Goal: Information Seeking & Learning: Learn about a topic

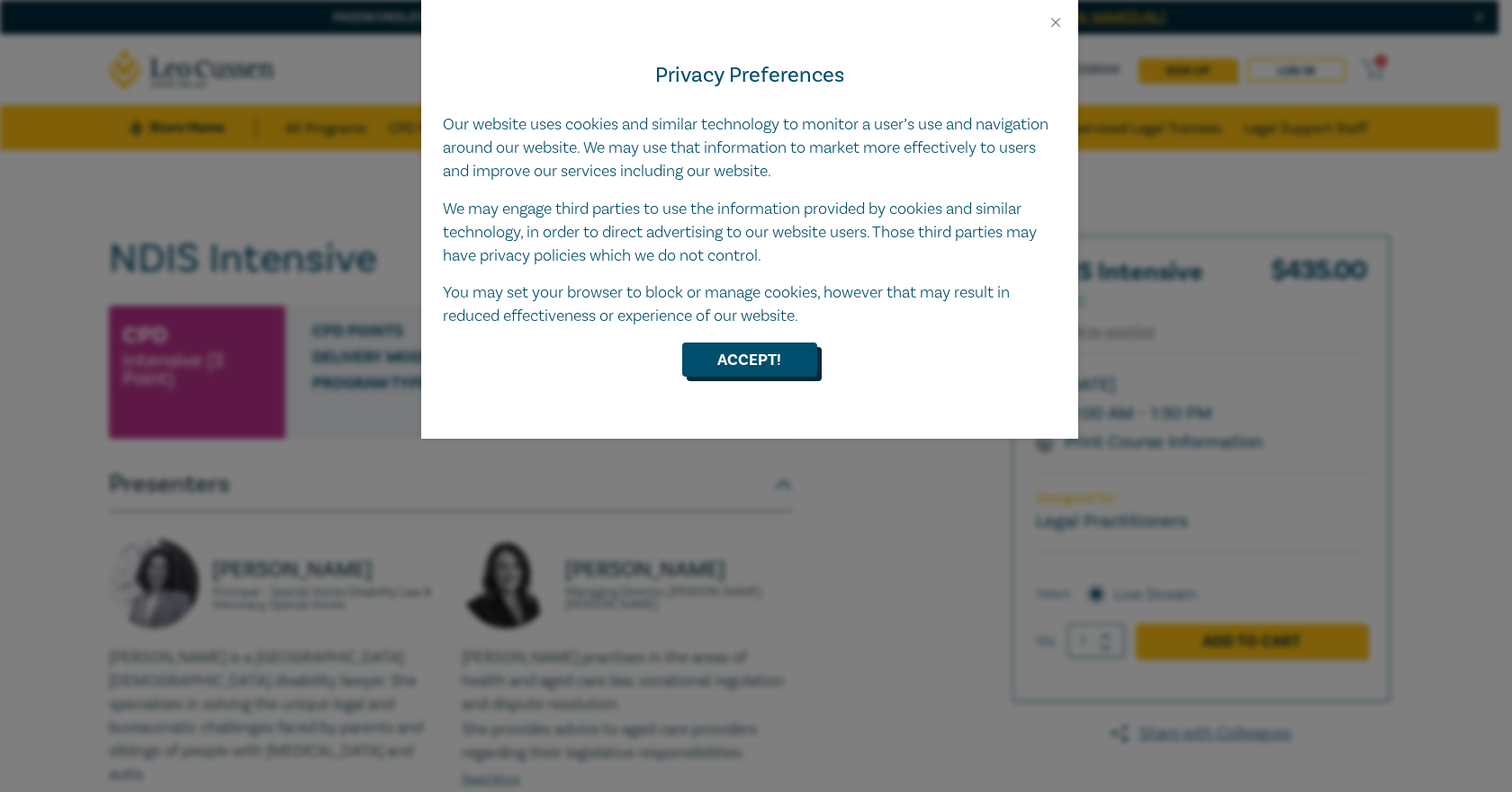
click at [776, 349] on button "Accept!" at bounding box center [749, 360] width 135 height 34
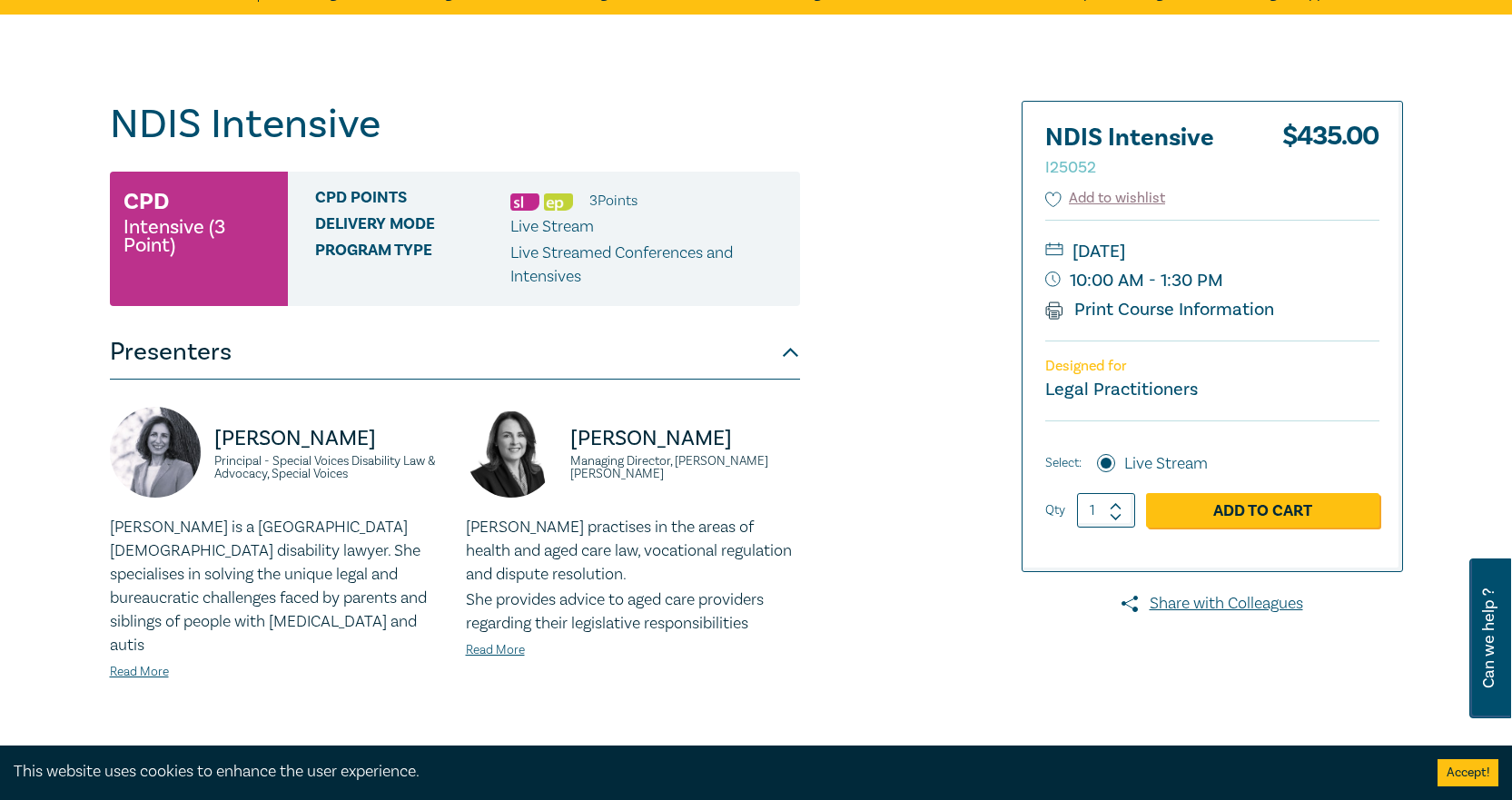
scroll to position [363, 0]
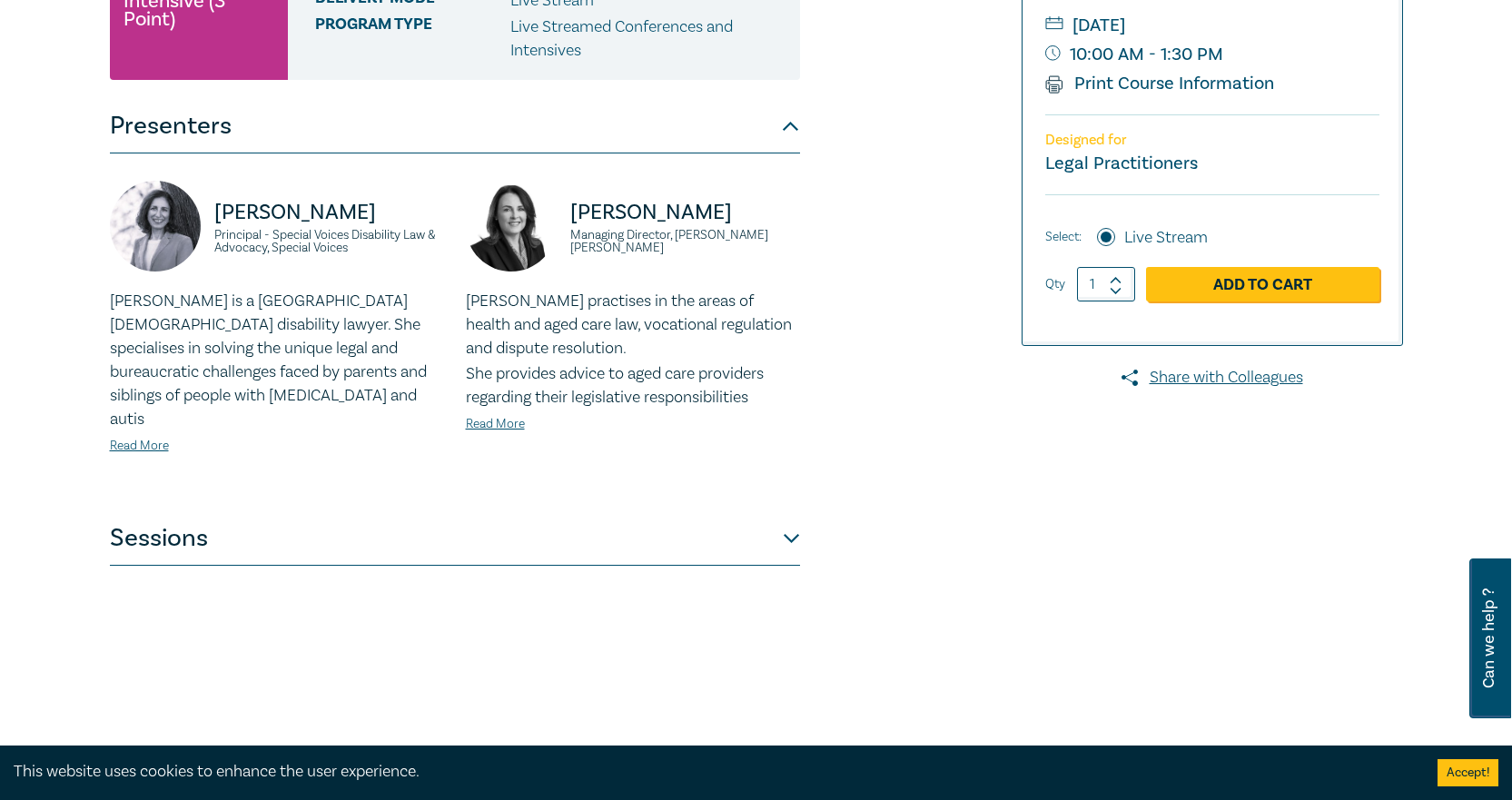
click at [771, 476] on div "[PERSON_NAME] Principal - Special Voices Disability Law & Advocacy, Special Voi…" at bounding box center [454, 332] width 690 height 358
drag, startPoint x: 763, startPoint y: 496, endPoint x: 760, endPoint y: 508, distance: 12.4
click at [763, 511] on button "Sessions" at bounding box center [454, 538] width 690 height 55
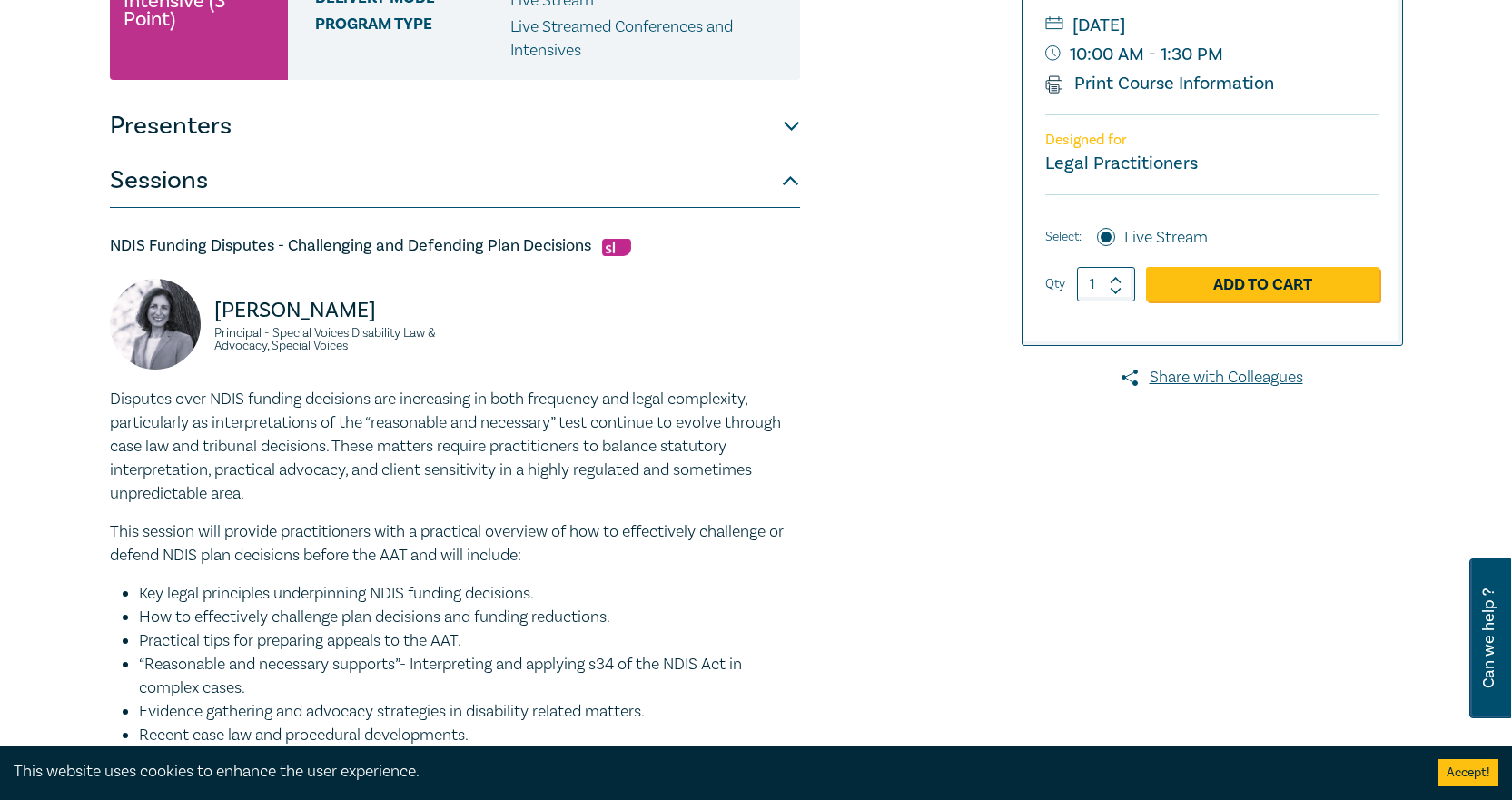
click at [760, 506] on p "Disputes over NDIS funding decisions are increasing in both frequency and legal…" at bounding box center [454, 446] width 690 height 118
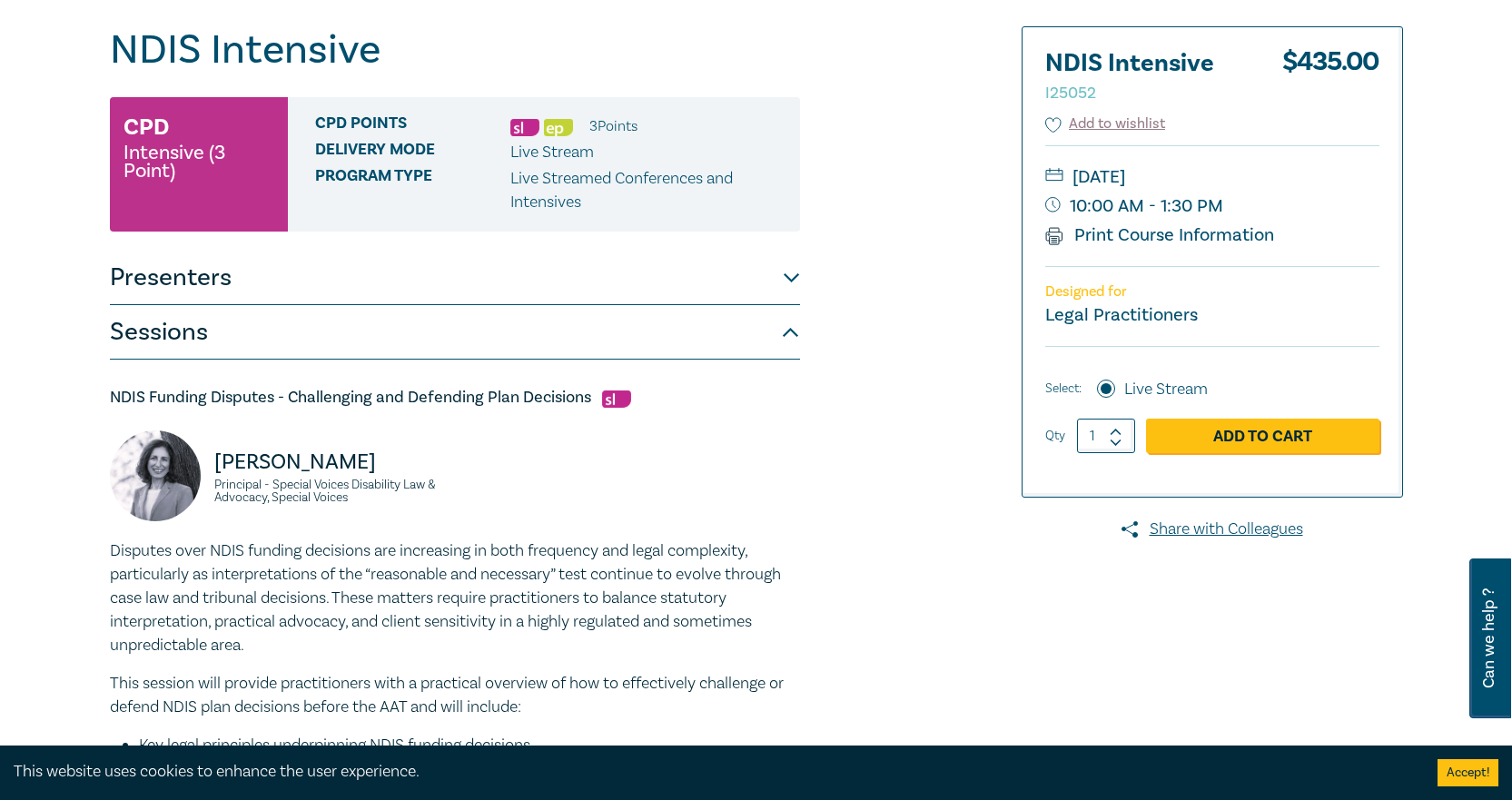
scroll to position [182, 0]
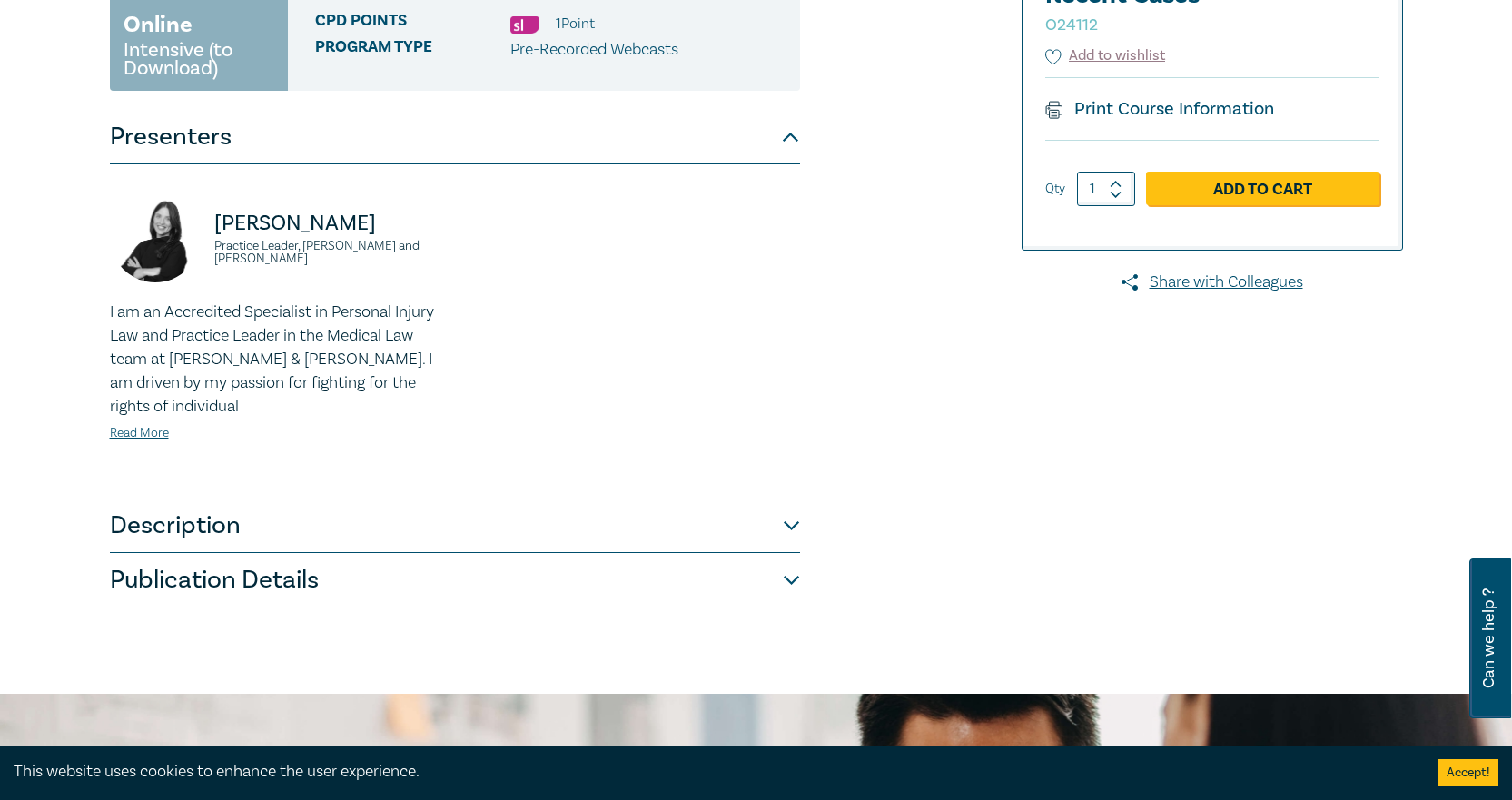
scroll to position [363, 0]
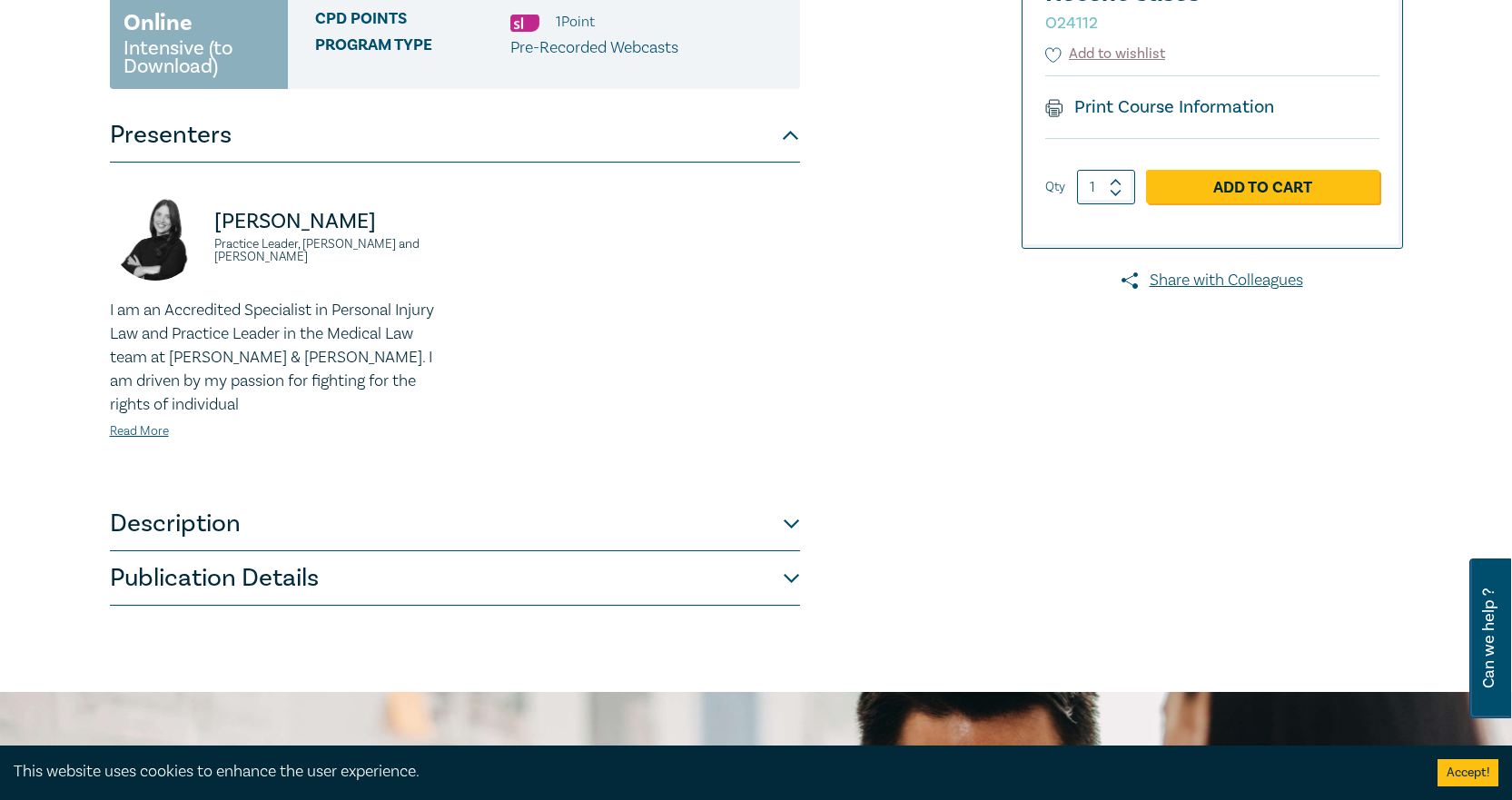
click at [587, 562] on button "Publication Details" at bounding box center [454, 578] width 690 height 55
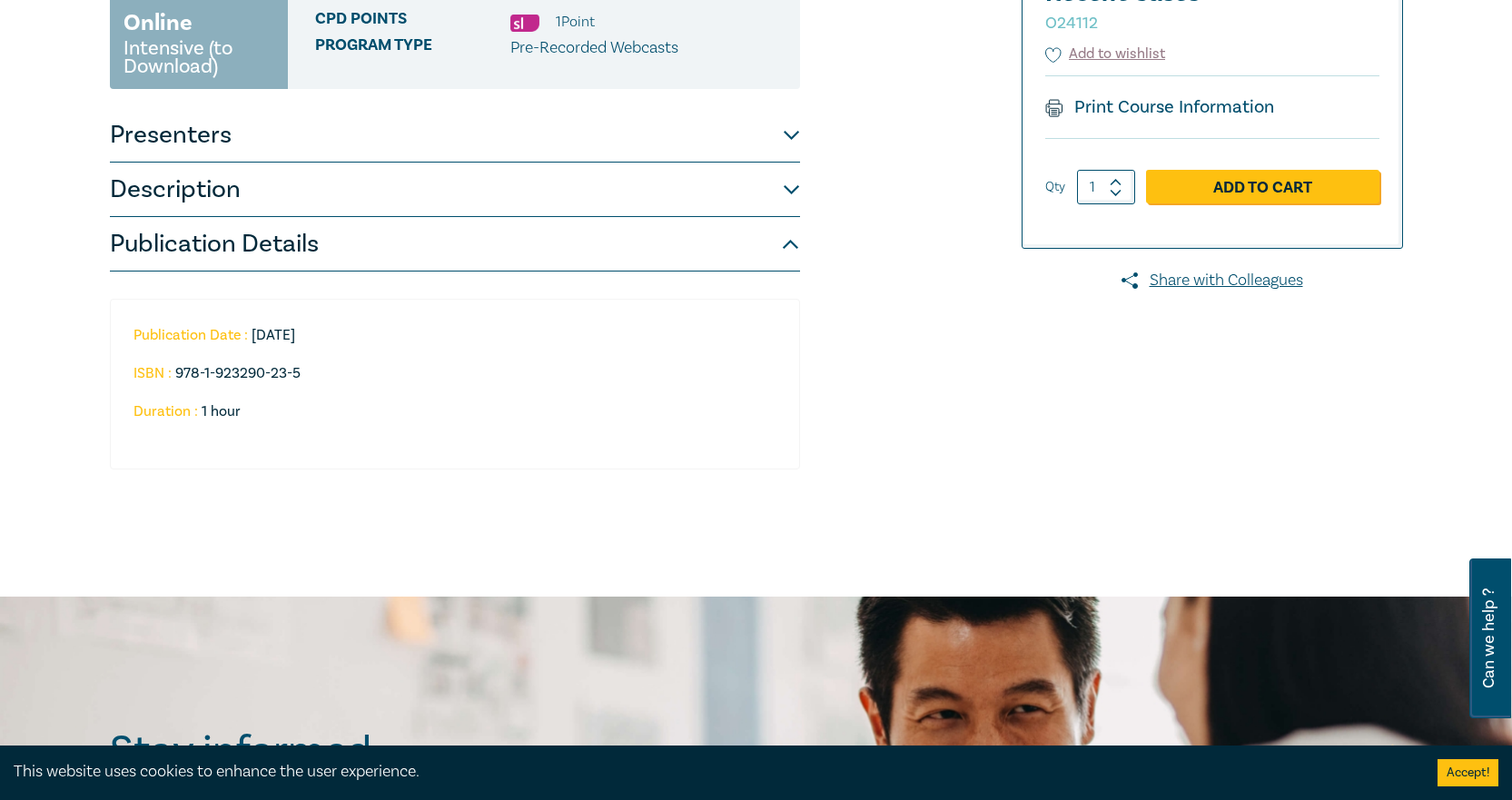
click at [508, 172] on button "Description" at bounding box center [454, 190] width 690 height 55
